Goal: Information Seeking & Learning: Check status

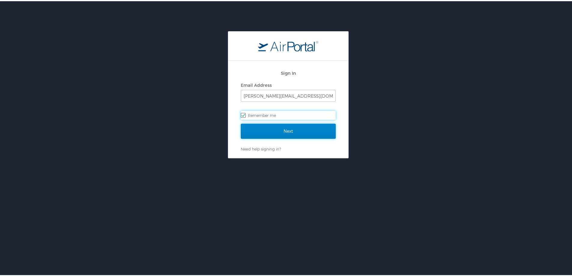
click at [265, 127] on input "Next" at bounding box center [288, 130] width 95 height 15
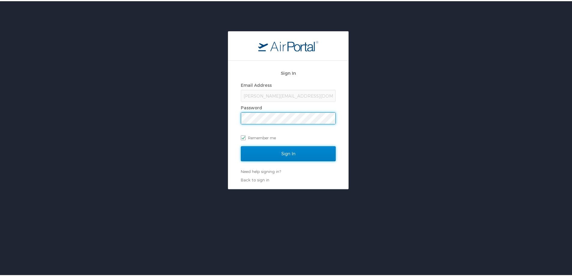
click at [277, 150] on input "Sign In" at bounding box center [288, 152] width 95 height 15
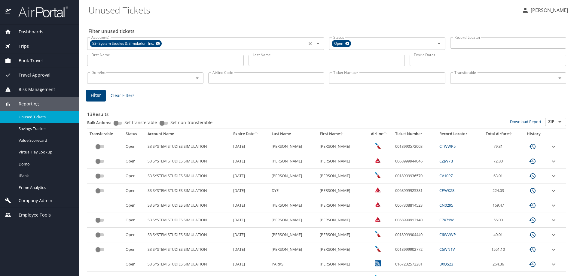
click at [159, 43] on icon at bounding box center [158, 44] width 4 height 4
click at [212, 22] on div "Filter unused tickets Account(s) Account(s) Status Open Status Record Locator R…" at bounding box center [327, 184] width 479 height 330
click at [204, 45] on input "Account(s)" at bounding box center [197, 43] width 216 height 8
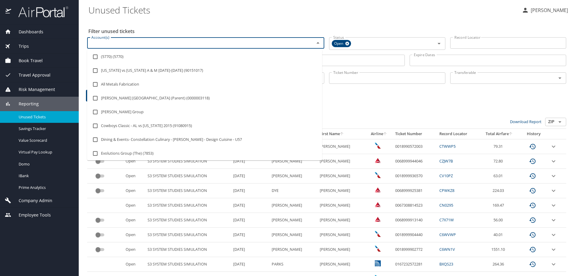
click at [216, 43] on input "Account(s)" at bounding box center [197, 43] width 216 height 8
type input "e"
type input "E"
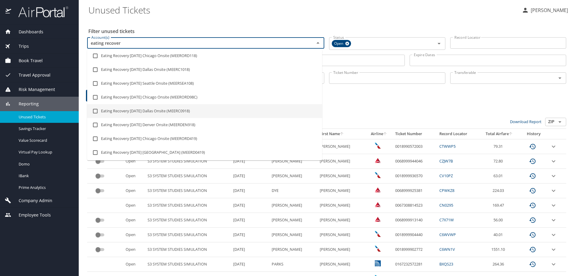
scroll to position [583, 0]
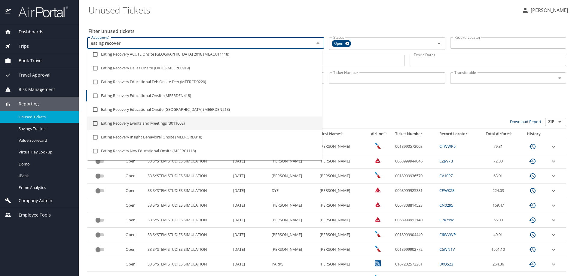
type input "eating recover"
click at [405, 107] on h3 "13 Results" at bounding box center [326, 112] width 479 height 11
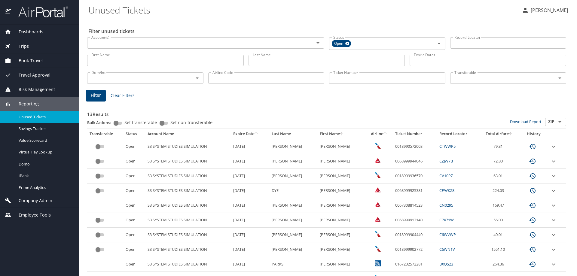
click at [303, 60] on input "Last Name" at bounding box center [326, 60] width 157 height 11
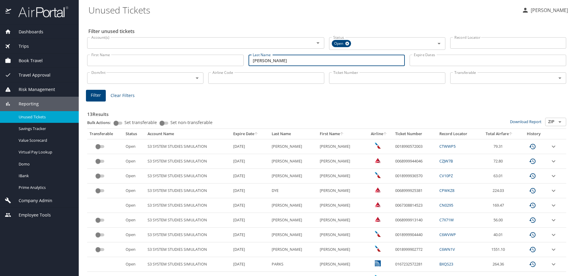
type input "Graf"
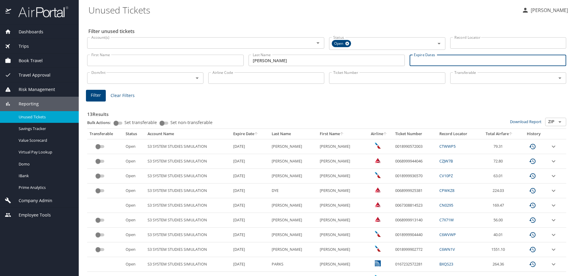
click at [427, 59] on input "Expire Dates" at bounding box center [488, 60] width 157 height 11
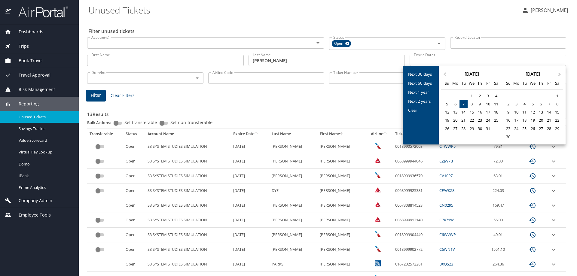
click at [265, 93] on div at bounding box center [288, 138] width 577 height 276
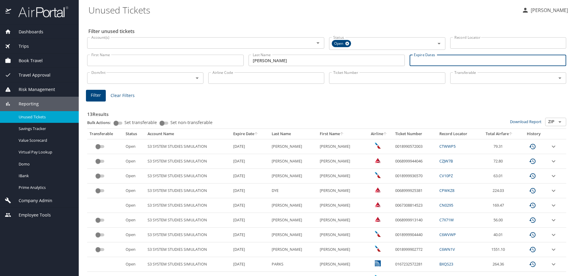
click at [167, 59] on input "First Name" at bounding box center [165, 60] width 157 height 11
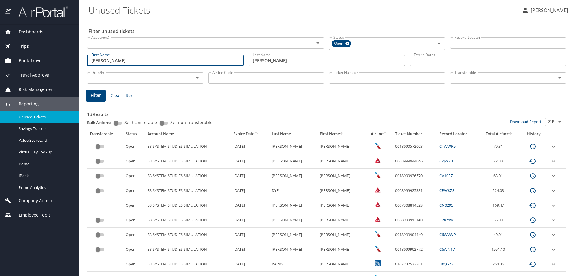
type input "Kimberly"
click at [96, 95] on span "Filter" at bounding box center [96, 96] width 10 height 8
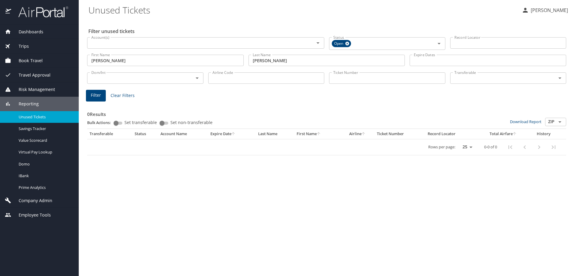
click at [276, 62] on input "Graf" at bounding box center [326, 60] width 157 height 11
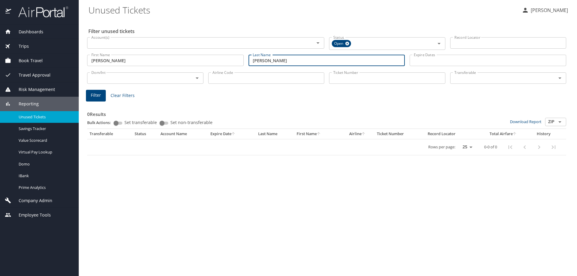
click at [276, 62] on input "Graf" at bounding box center [326, 60] width 157 height 11
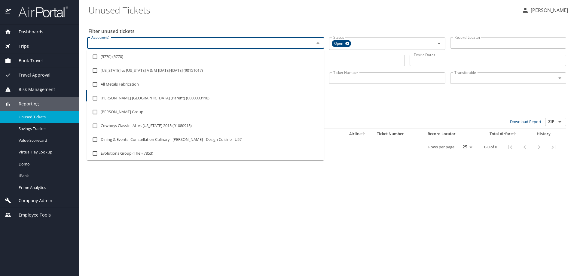
click at [210, 42] on input "Account(s)" at bounding box center [197, 43] width 216 height 8
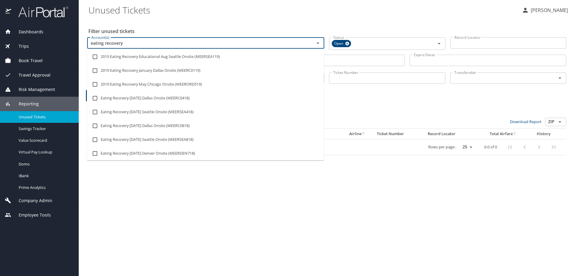
type input "eating recovery"
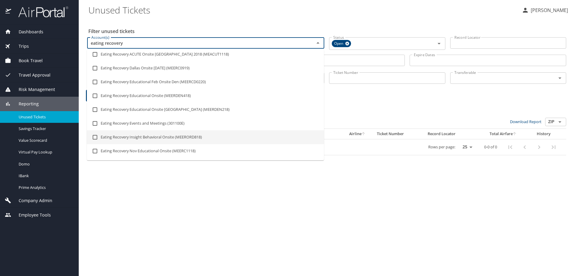
click at [211, 125] on li "Eating Recovery Events and Meetings (301100E)" at bounding box center [205, 124] width 237 height 14
checkbox input "true"
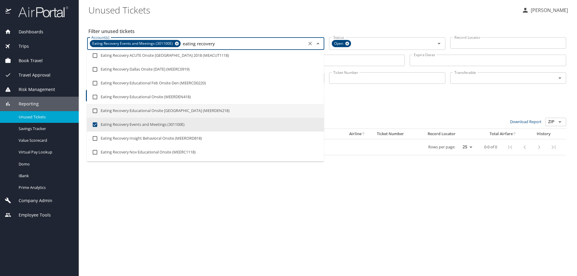
type input "eating recovery"
drag, startPoint x: 386, startPoint y: 111, endPoint x: 357, endPoint y: 107, distance: 29.4
click at [385, 111] on h3 "0 Results" at bounding box center [326, 112] width 479 height 11
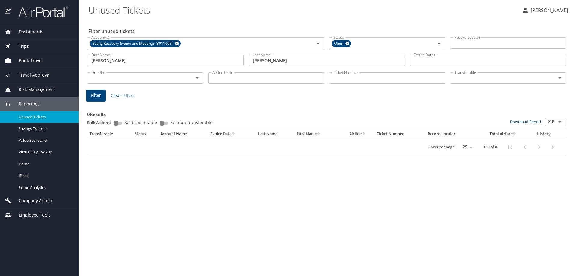
click at [179, 61] on input "Kimberly" at bounding box center [165, 60] width 157 height 11
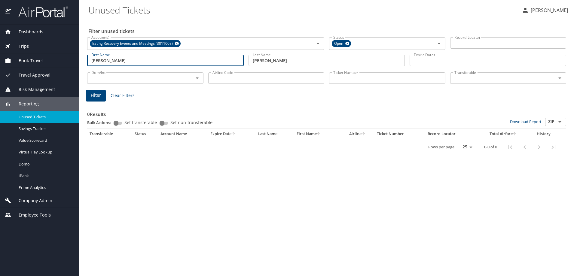
click at [178, 61] on input "Kimberly" at bounding box center [165, 60] width 157 height 11
click at [95, 94] on span "Filter" at bounding box center [96, 96] width 10 height 8
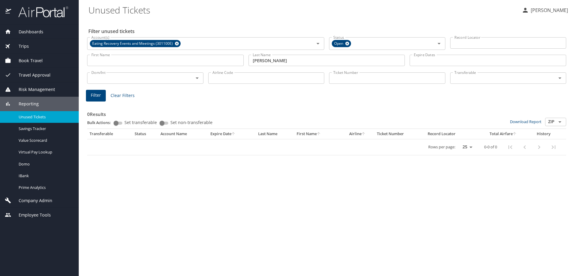
click at [271, 64] on input "Graf" at bounding box center [326, 60] width 157 height 11
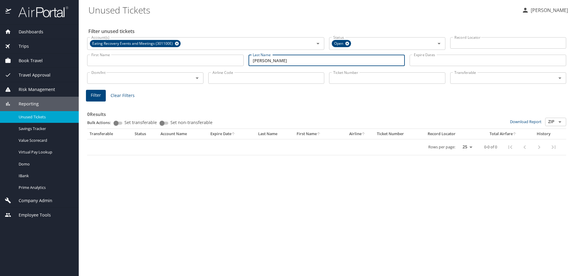
click at [175, 63] on input "First Name" at bounding box center [165, 60] width 157 height 11
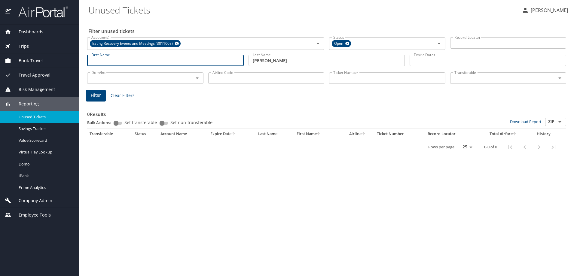
drag, startPoint x: 175, startPoint y: 63, endPoint x: 185, endPoint y: 63, distance: 10.5
click at [175, 63] on input "First Name" at bounding box center [165, 60] width 157 height 11
click at [270, 99] on div "0 Results Bulk Actions: Set transferable Set non-transferable Download Report Z…" at bounding box center [327, 128] width 484 height 60
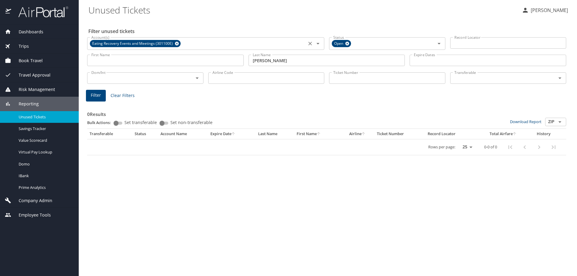
click at [175, 43] on icon at bounding box center [177, 44] width 4 height 4
click at [188, 95] on div "Filter Clear Filters" at bounding box center [326, 96] width 481 height 12
click at [105, 93] on button "Filter" at bounding box center [96, 96] width 20 height 12
click at [276, 87] on div "Airline Code Airline Code" at bounding box center [266, 78] width 121 height 20
click at [276, 61] on input "Graf" at bounding box center [326, 60] width 157 height 11
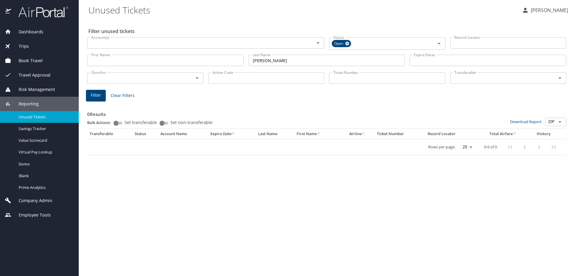
click at [294, 94] on div "Filter Clear Filters" at bounding box center [326, 96] width 481 height 12
